Goal: Find specific page/section: Find specific page/section

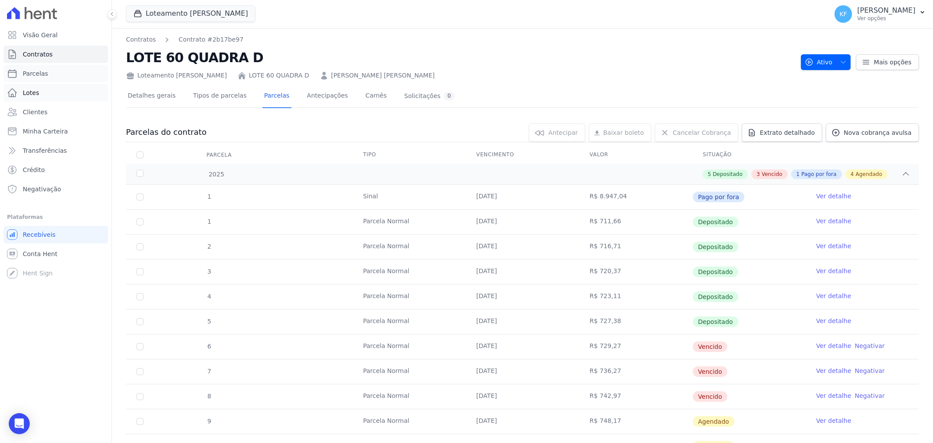
drag, startPoint x: 52, startPoint y: 70, endPoint x: 79, endPoint y: 85, distance: 30.9
click at [52, 70] on link "Parcelas" at bounding box center [55, 73] width 105 height 17
select select
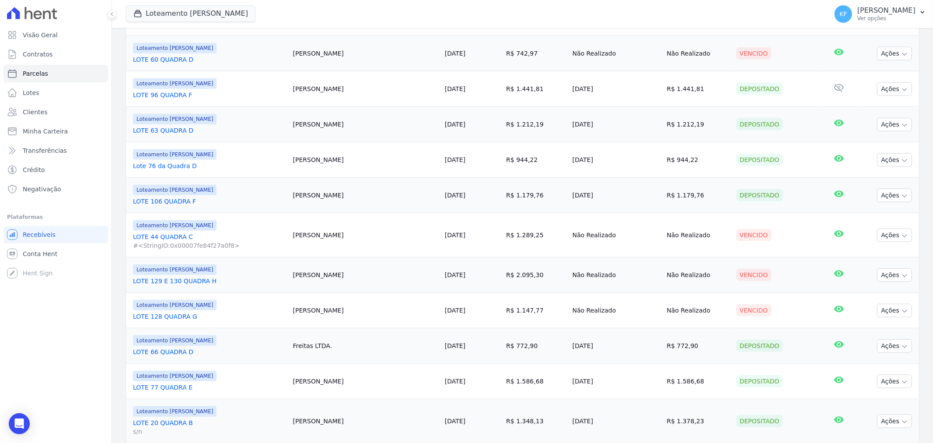
scroll to position [777, 0]
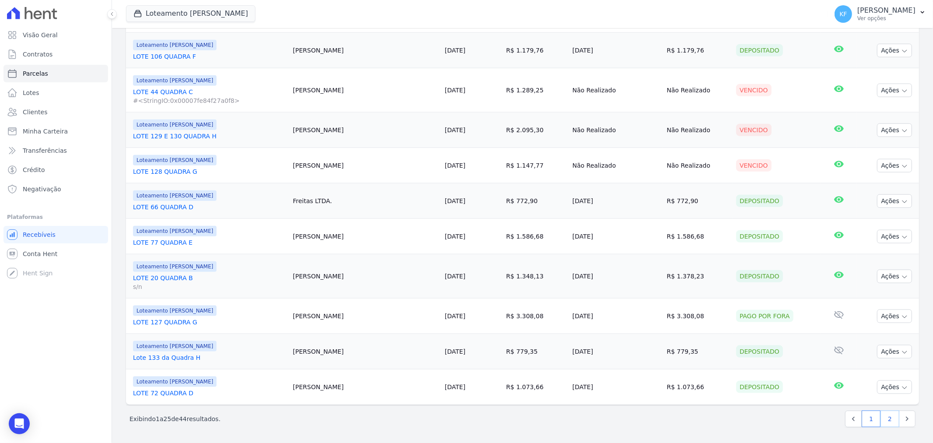
click at [883, 418] on link "2" at bounding box center [890, 418] width 19 height 17
select select
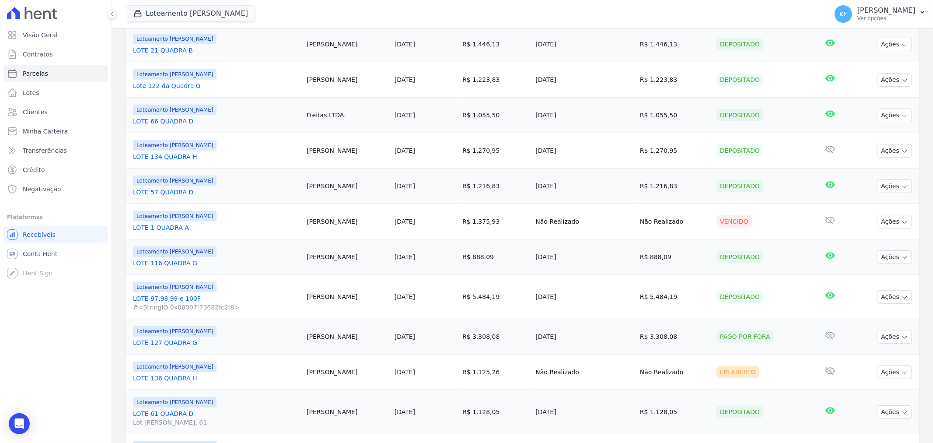
scroll to position [556, 0]
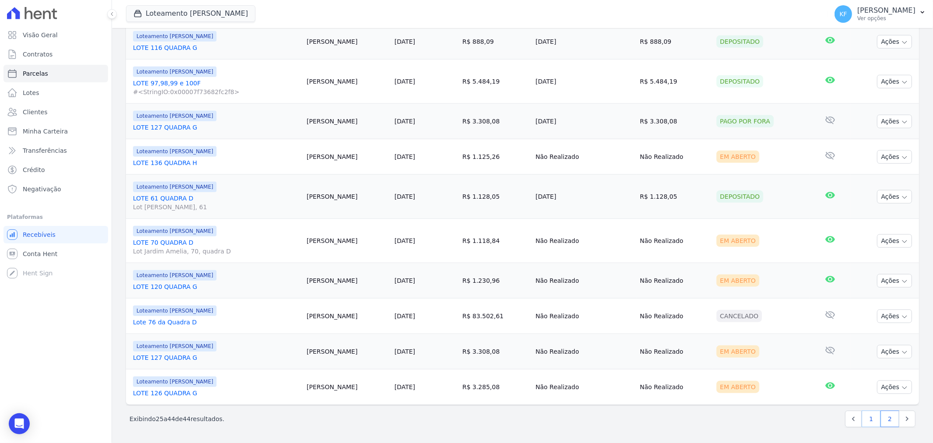
click at [868, 417] on link "1" at bounding box center [871, 418] width 19 height 17
select select
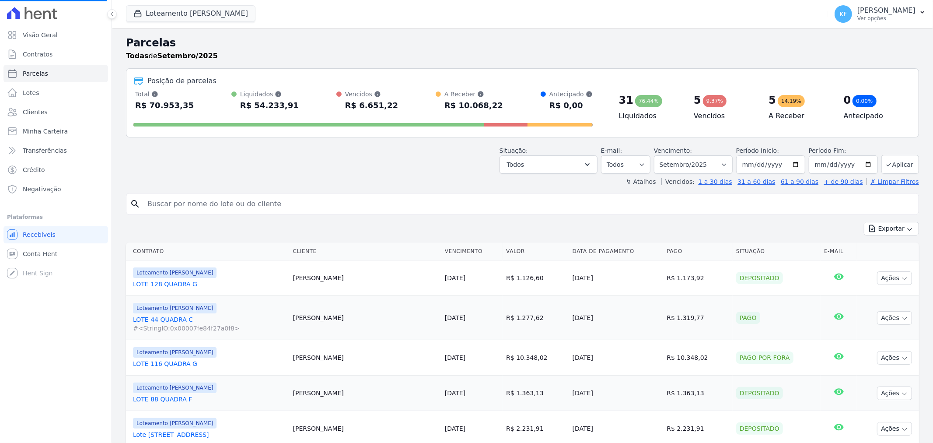
select select
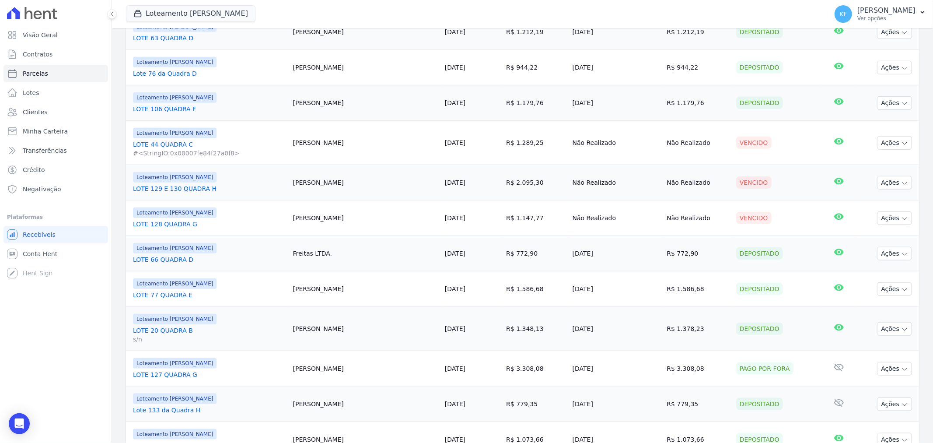
scroll to position [777, 0]
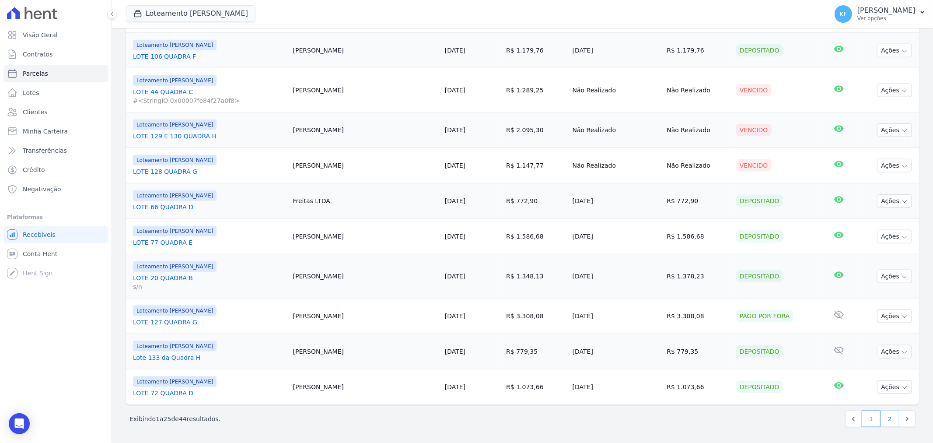
click at [887, 421] on link "2" at bounding box center [890, 418] width 19 height 17
select select
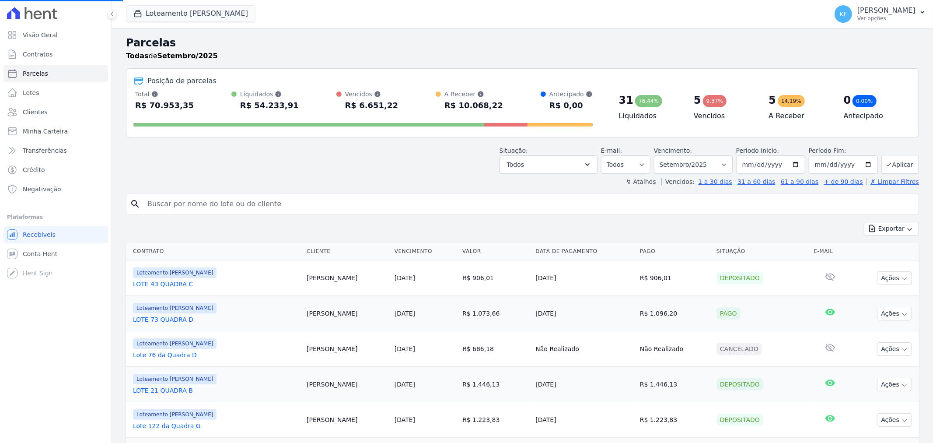
scroll to position [56, 0]
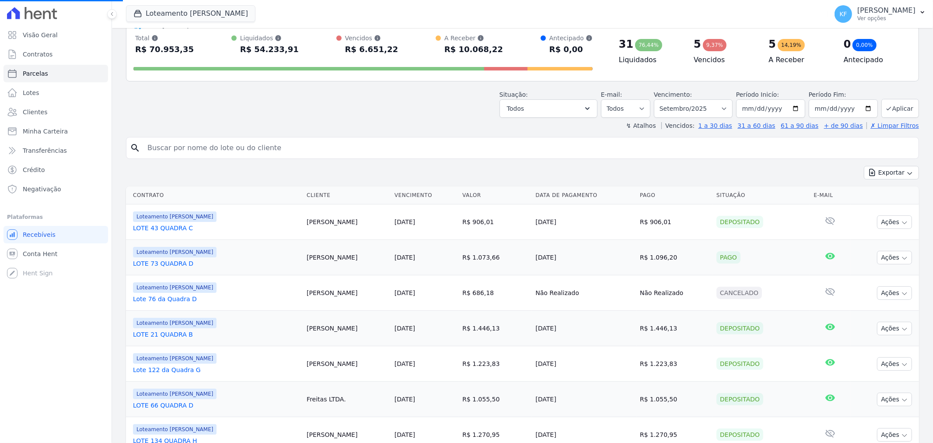
select select
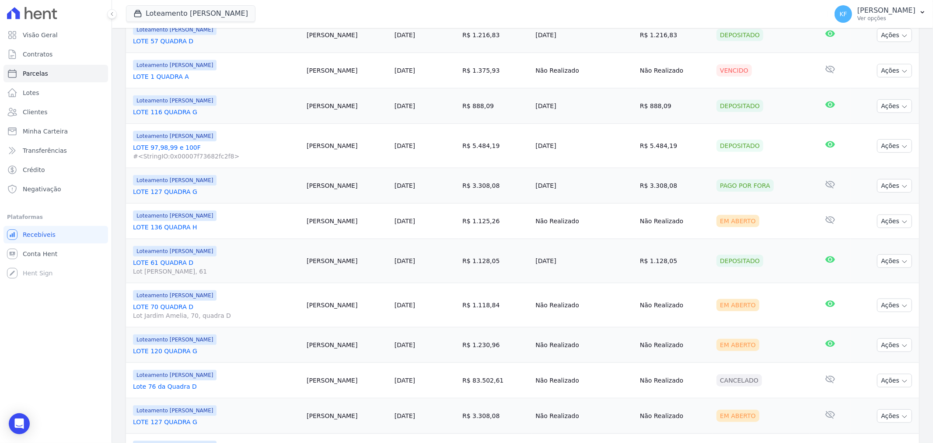
scroll to position [556, 0]
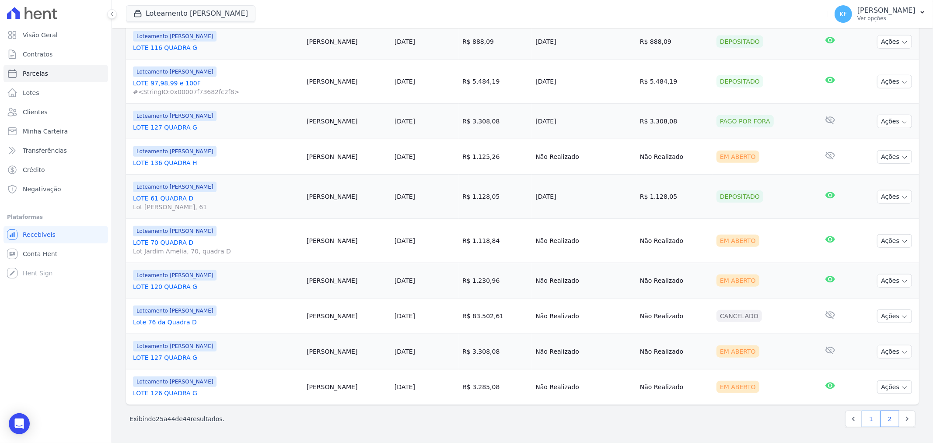
click at [862, 418] on link "1" at bounding box center [871, 418] width 19 height 17
select select
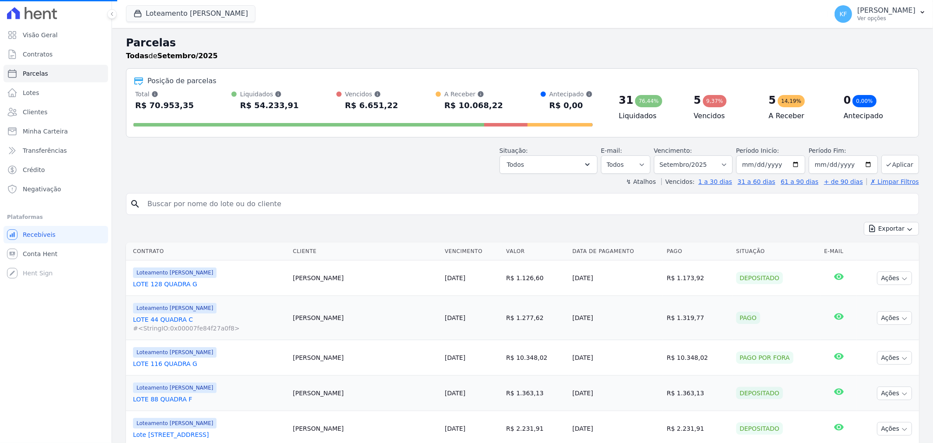
select select
click at [46, 52] on span "Contratos" at bounding box center [38, 54] width 30 height 9
